Goal: Task Accomplishment & Management: Use online tool/utility

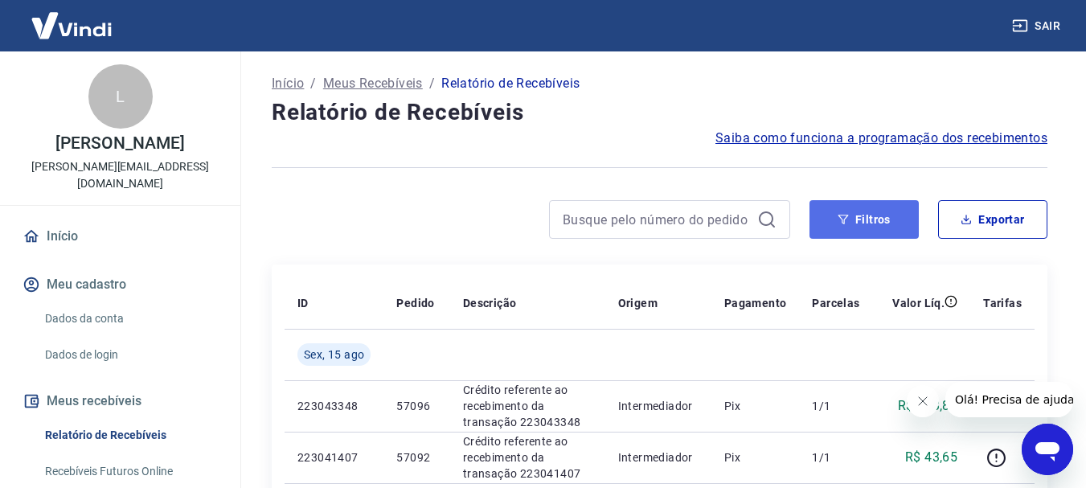
click at [887, 212] on button "Filtros" at bounding box center [863, 219] width 109 height 39
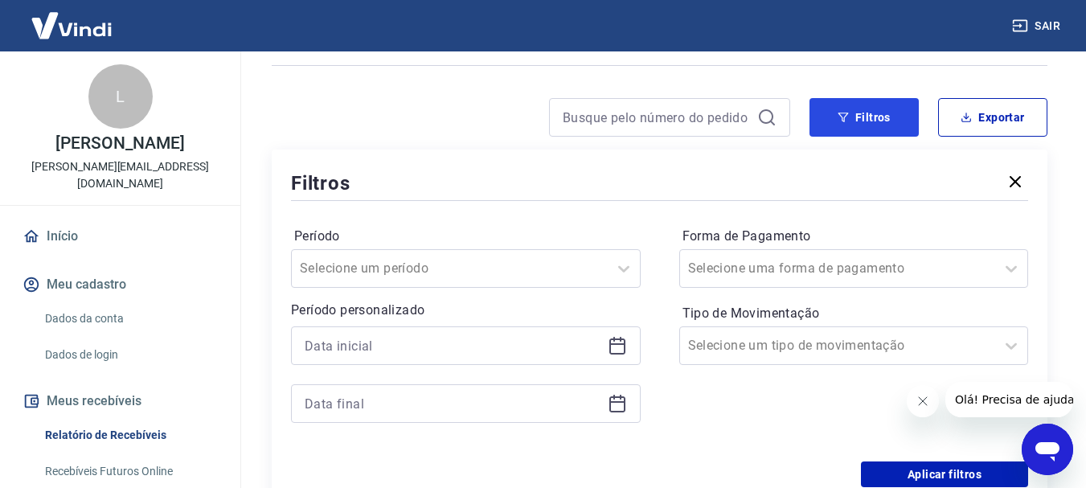
scroll to position [241, 0]
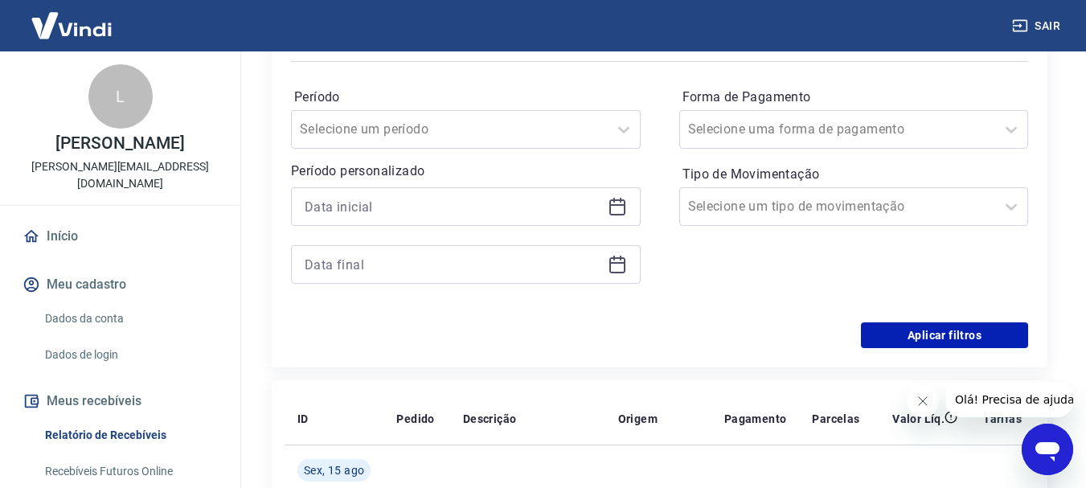
click at [618, 209] on icon at bounding box center [617, 206] width 19 height 19
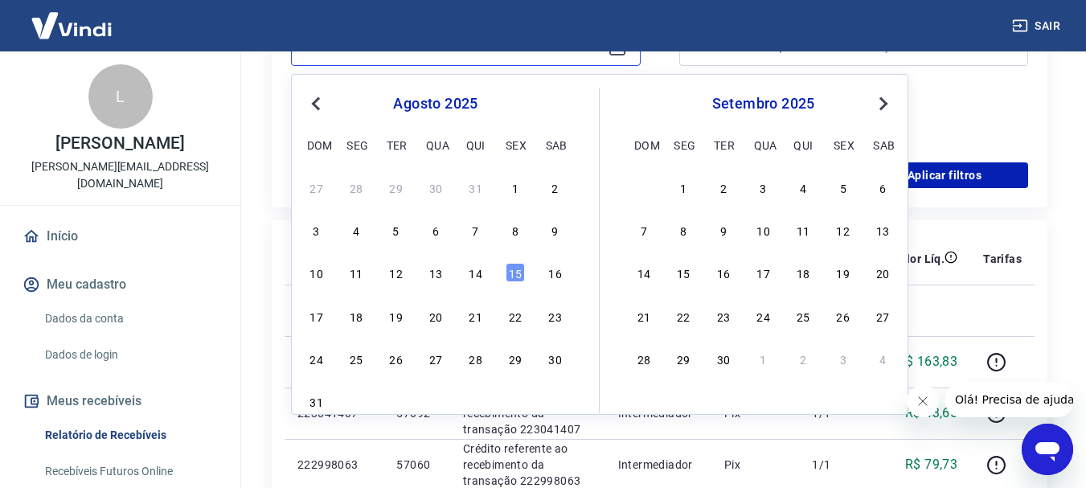
scroll to position [402, 0]
click at [359, 276] on div "11" at bounding box center [355, 271] width 19 height 19
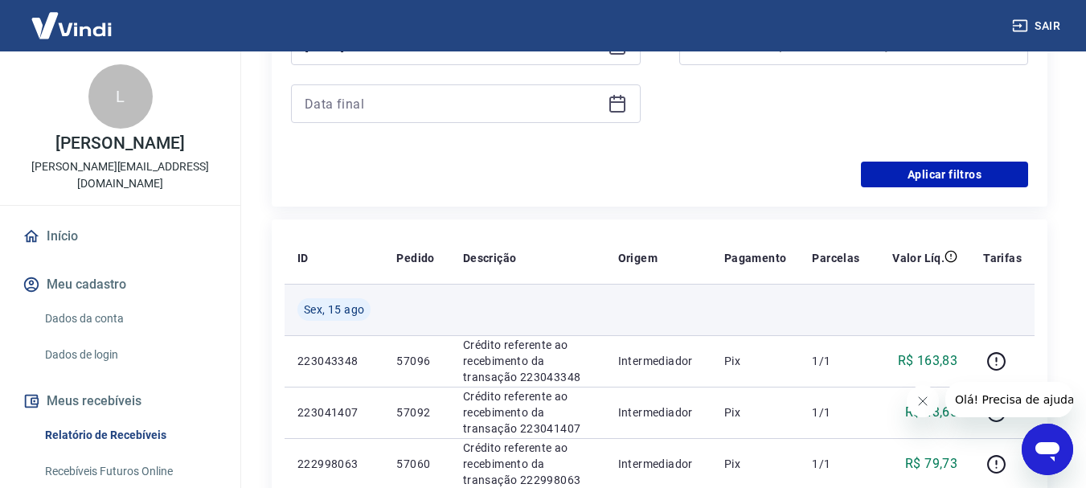
type input "[DATE]"
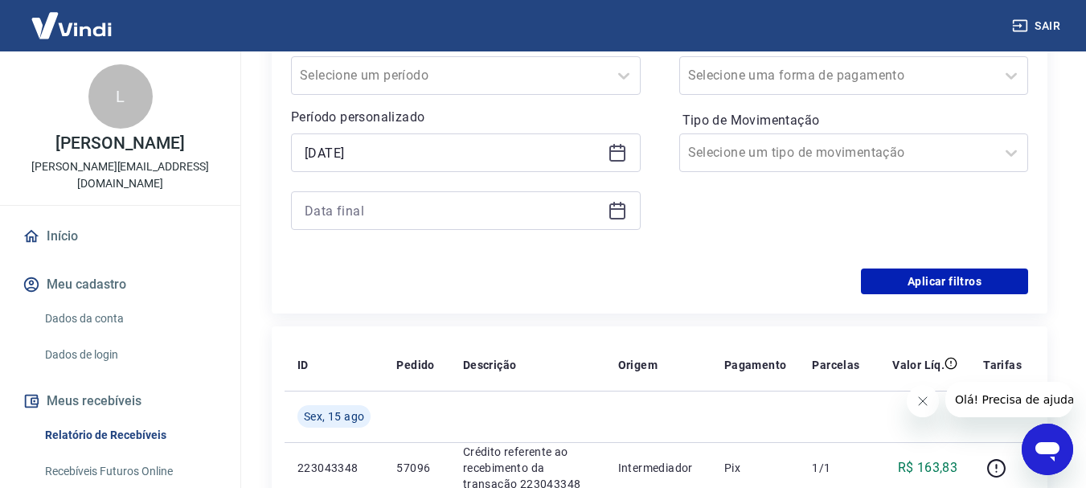
scroll to position [161, 0]
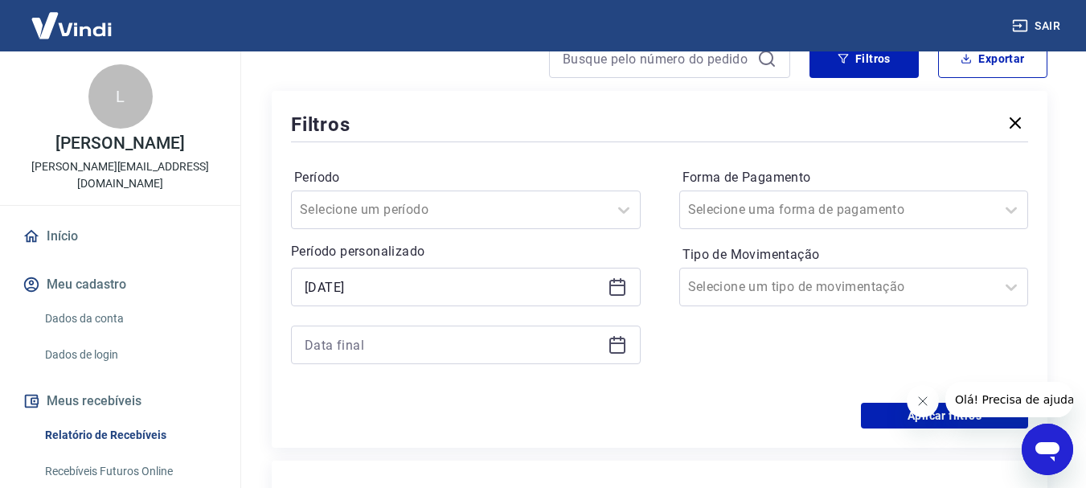
click at [612, 350] on icon at bounding box center [617, 344] width 19 height 19
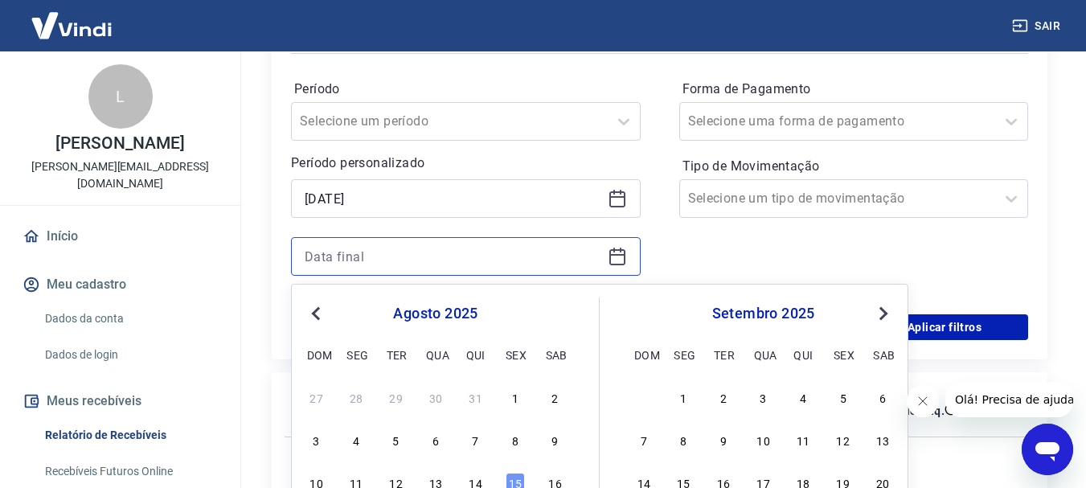
scroll to position [482, 0]
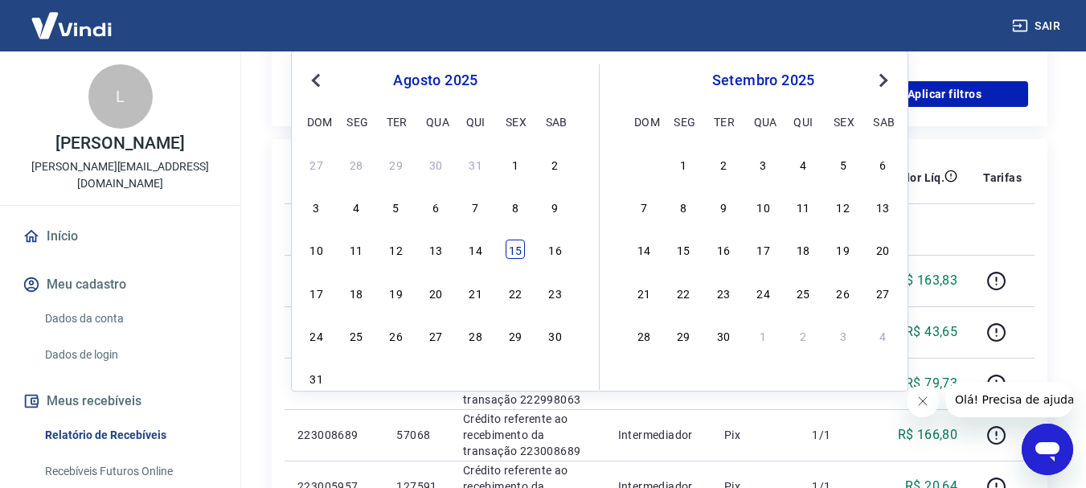
click at [512, 252] on div "15" at bounding box center [514, 248] width 19 height 19
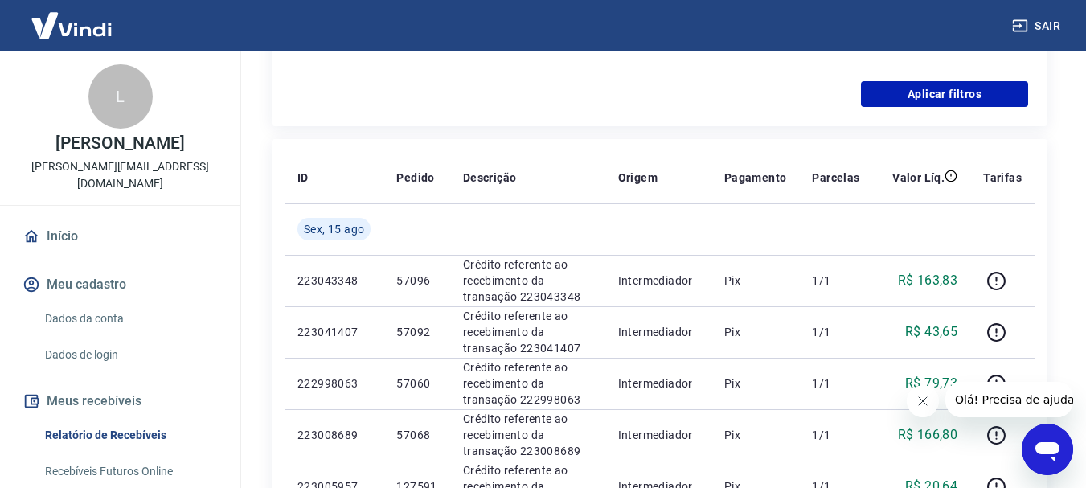
type input "[DATE]"
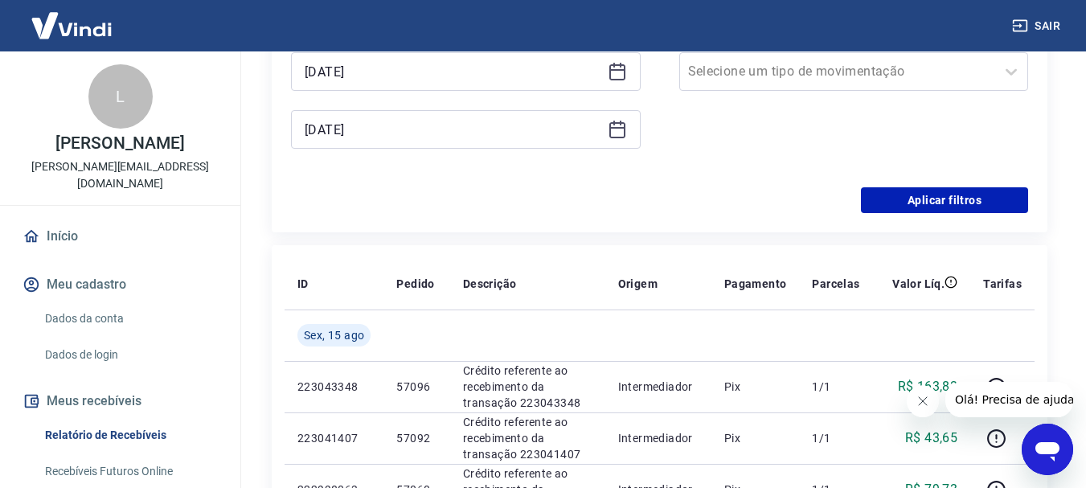
scroll to position [241, 0]
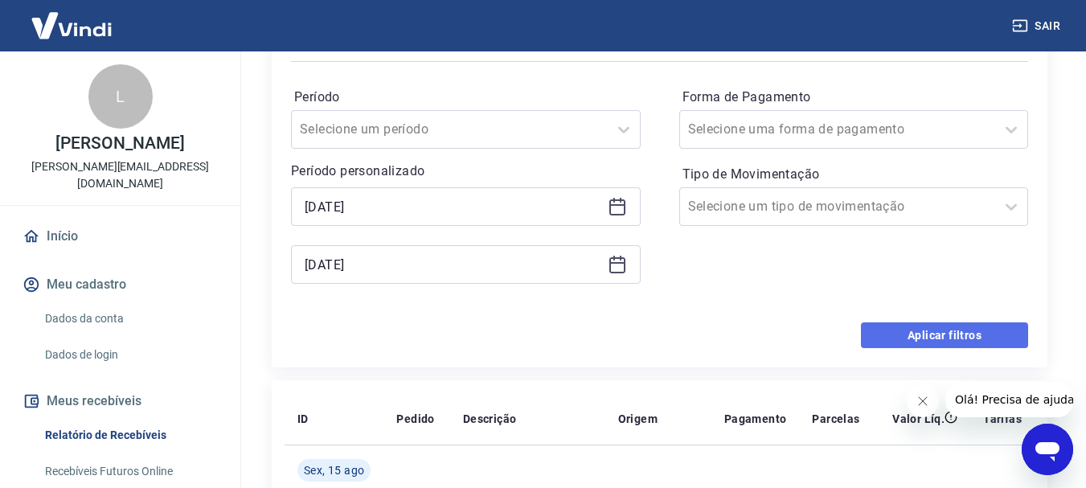
click at [915, 342] on button "Aplicar filtros" at bounding box center [944, 335] width 167 height 26
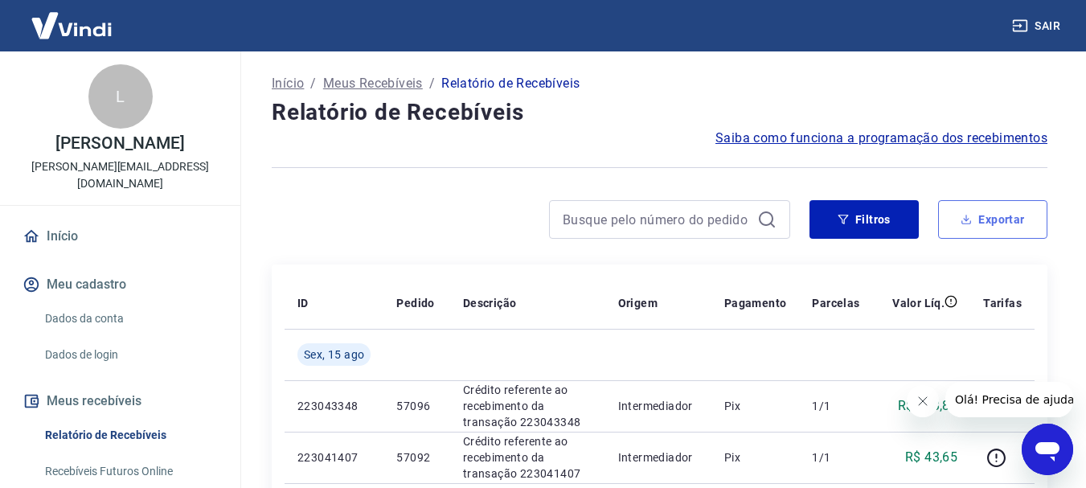
click at [990, 222] on button "Exportar" at bounding box center [992, 219] width 109 height 39
type input "[DATE]"
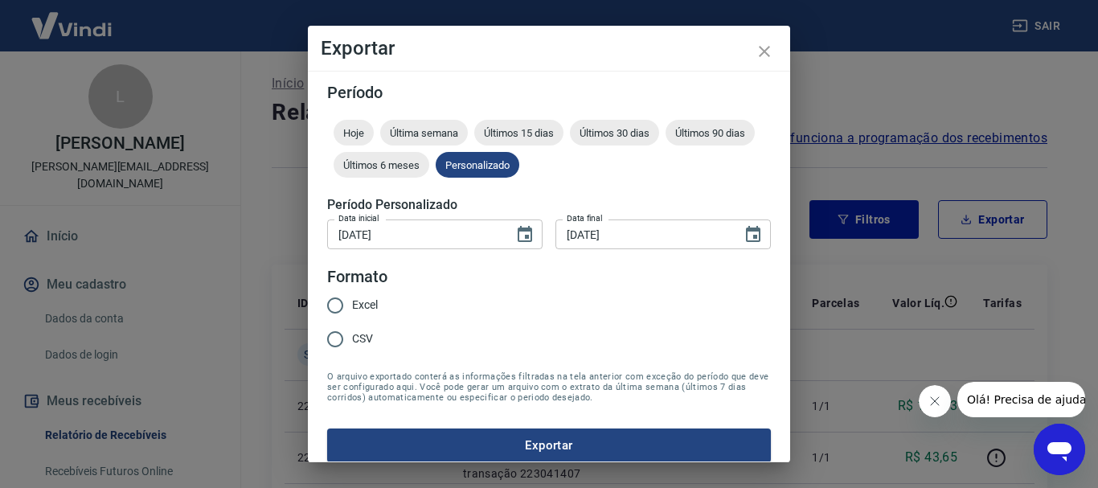
click at [358, 299] on span "Excel" at bounding box center [365, 305] width 26 height 17
click at [352, 299] on input "Excel" at bounding box center [335, 305] width 34 height 34
radio input "true"
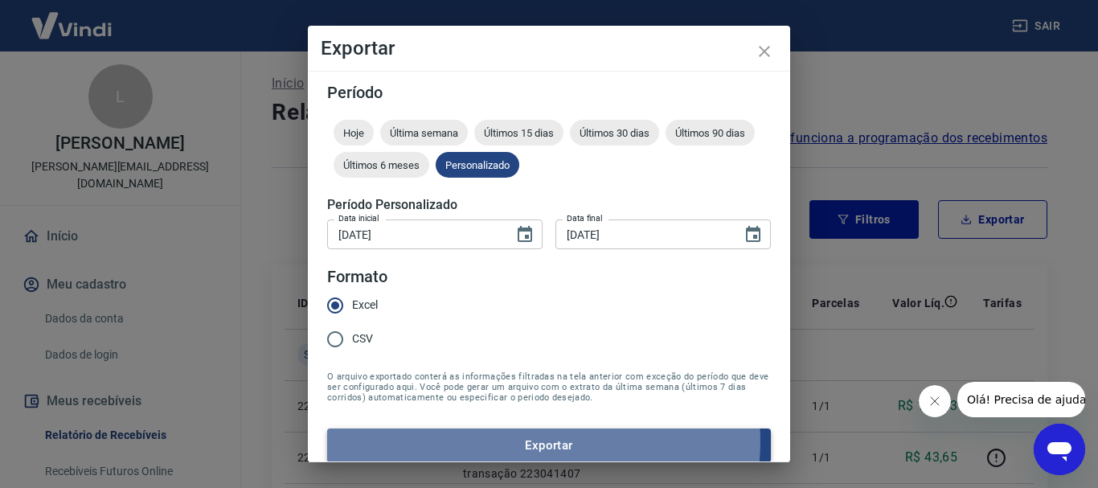
click at [542, 441] on button "Exportar" at bounding box center [549, 445] width 444 height 34
